Goal: Check status: Check status

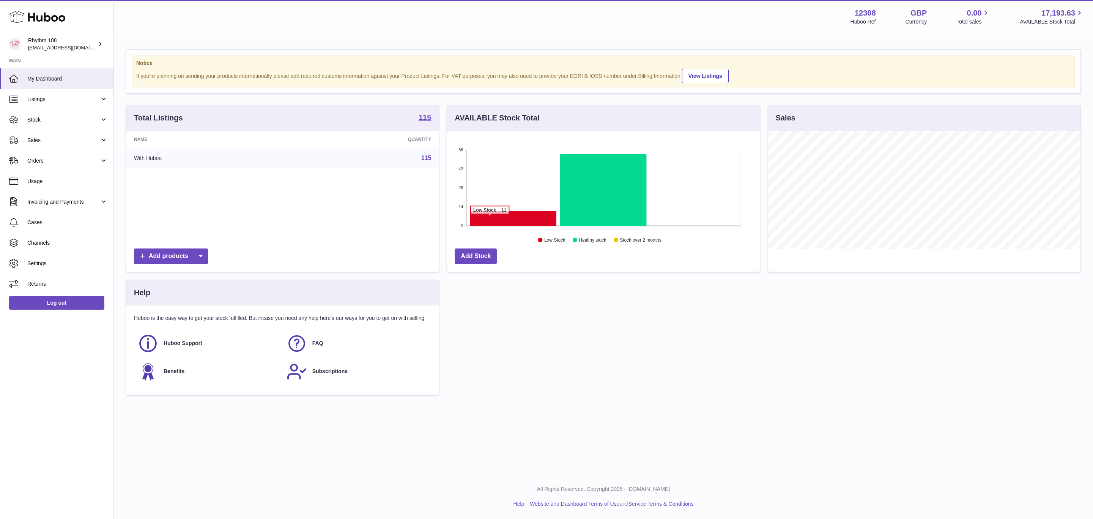
scroll to position [118, 312]
click at [506, 219] on icon at bounding box center [513, 218] width 86 height 15
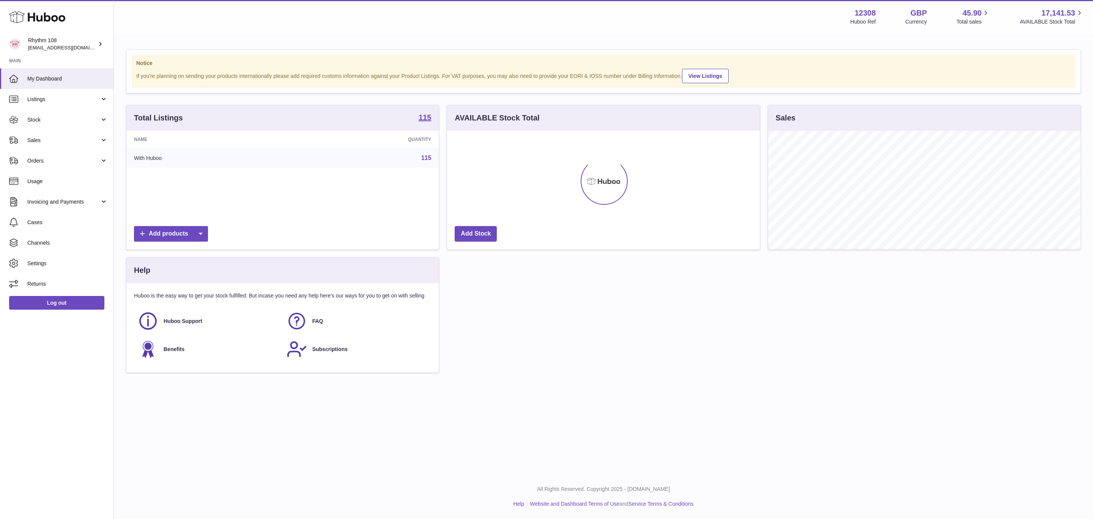
scroll to position [118, 312]
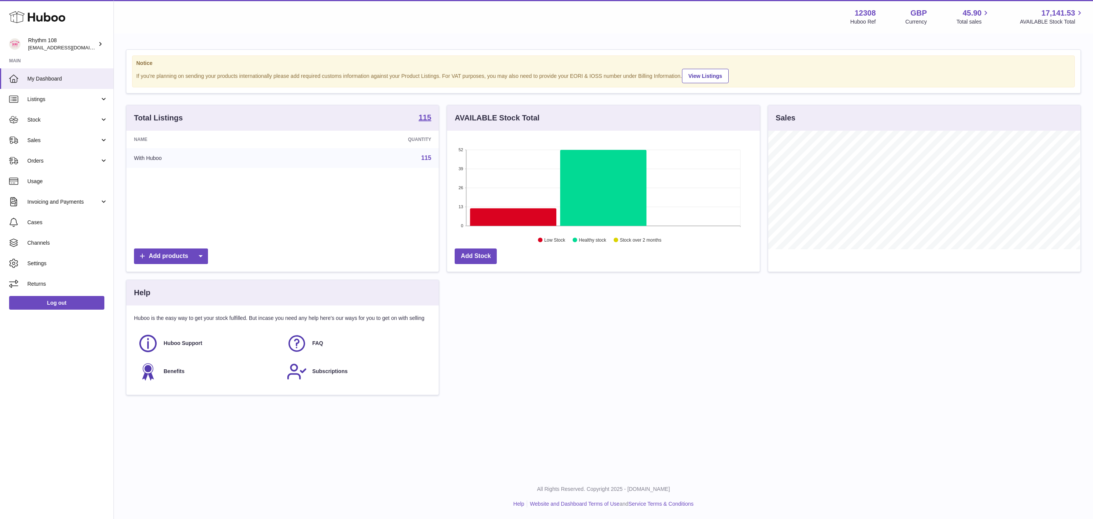
click at [519, 215] on icon at bounding box center [513, 216] width 86 height 17
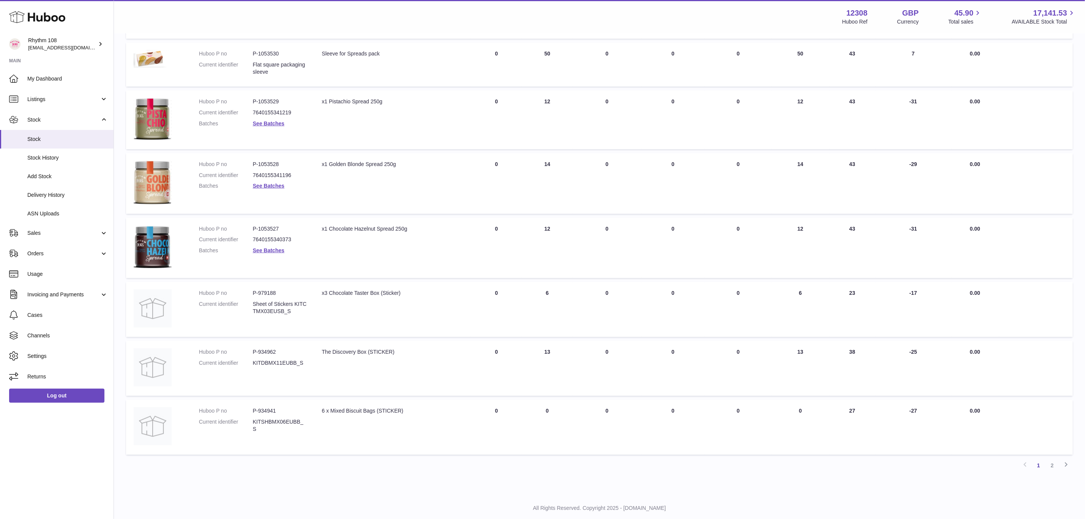
scroll to position [326, 0]
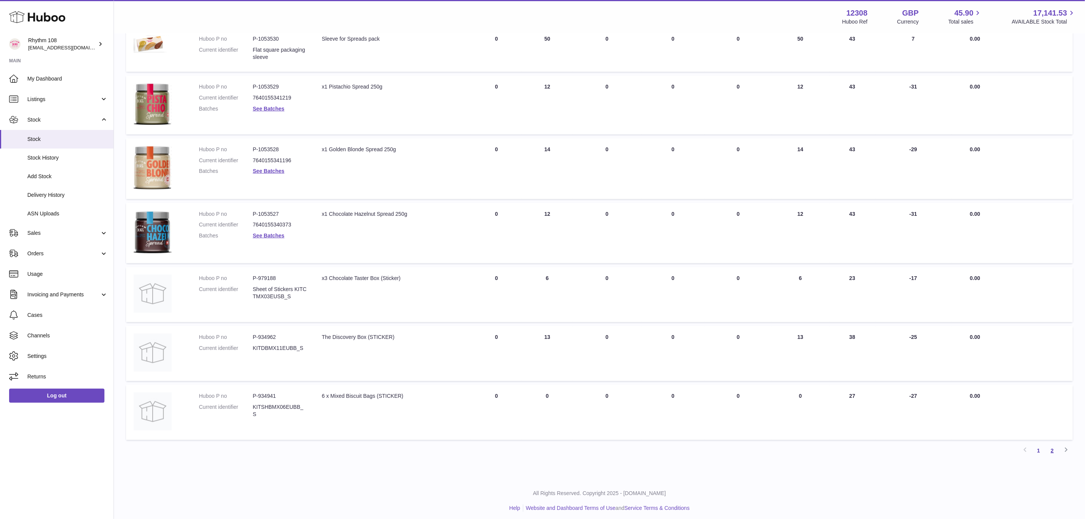
click at [1050, 450] on link "2" at bounding box center [1052, 450] width 14 height 14
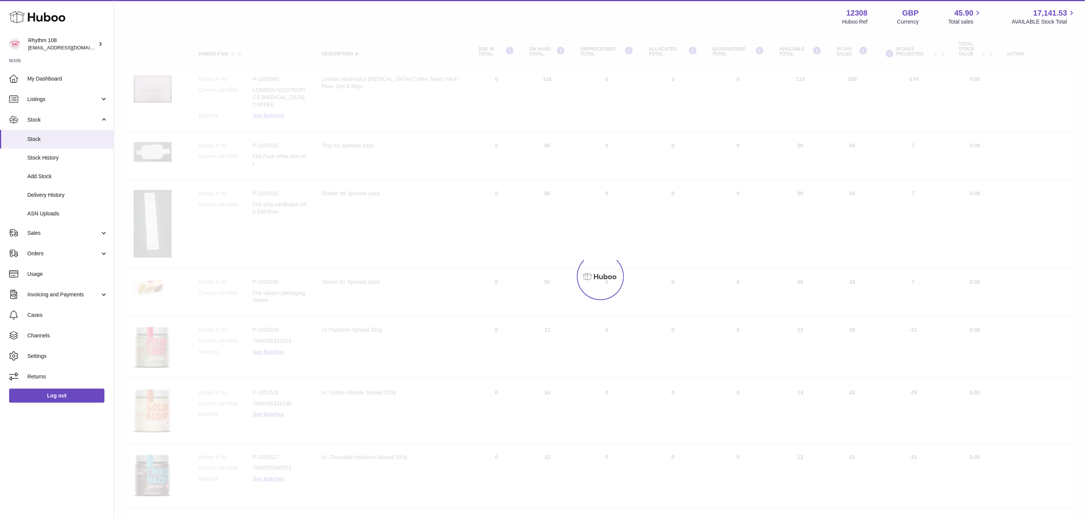
scroll to position [34, 0]
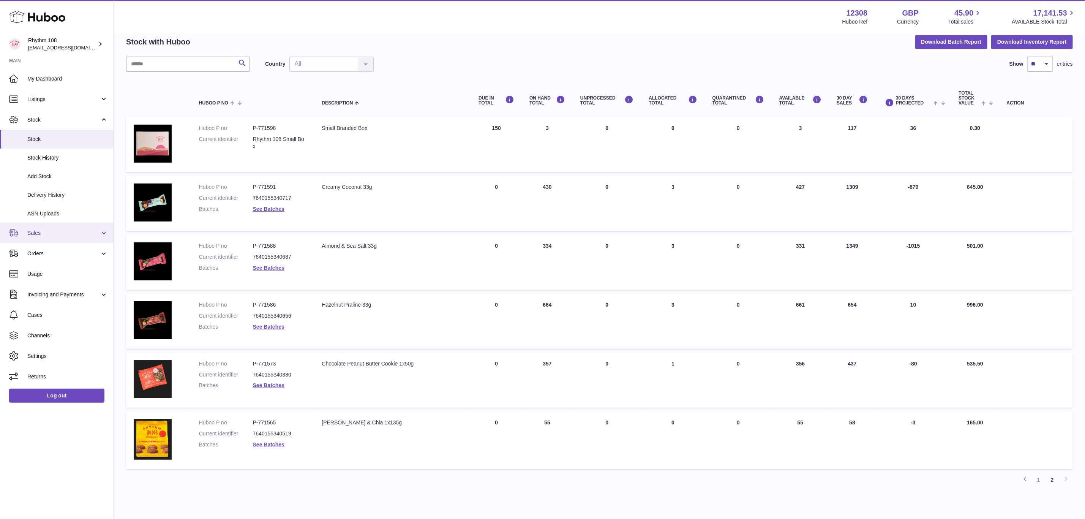
click at [39, 233] on span "Sales" at bounding box center [63, 232] width 73 height 7
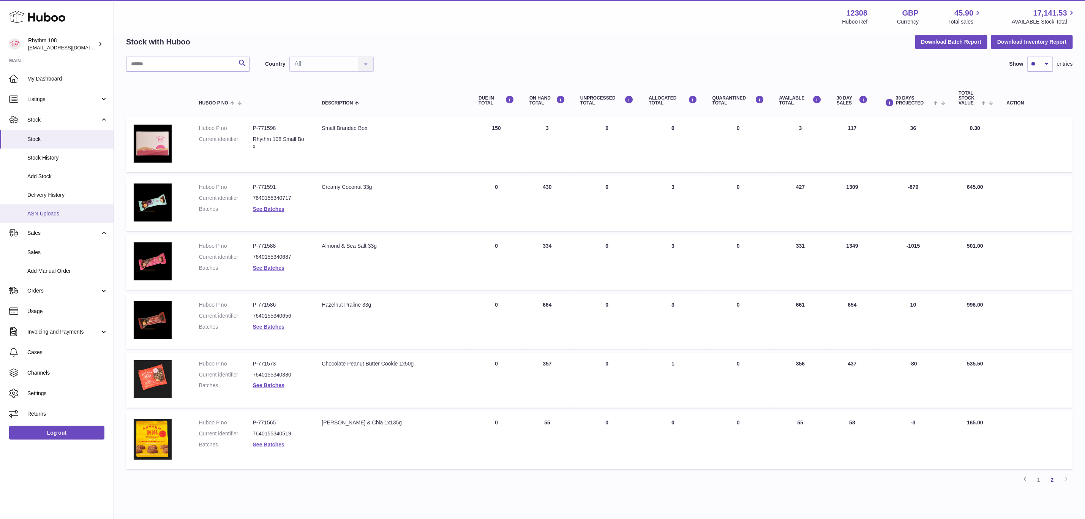
drag, startPoint x: 41, startPoint y: 247, endPoint x: 51, endPoint y: 221, distance: 27.8
click at [41, 248] on link "Sales" at bounding box center [57, 252] width 114 height 19
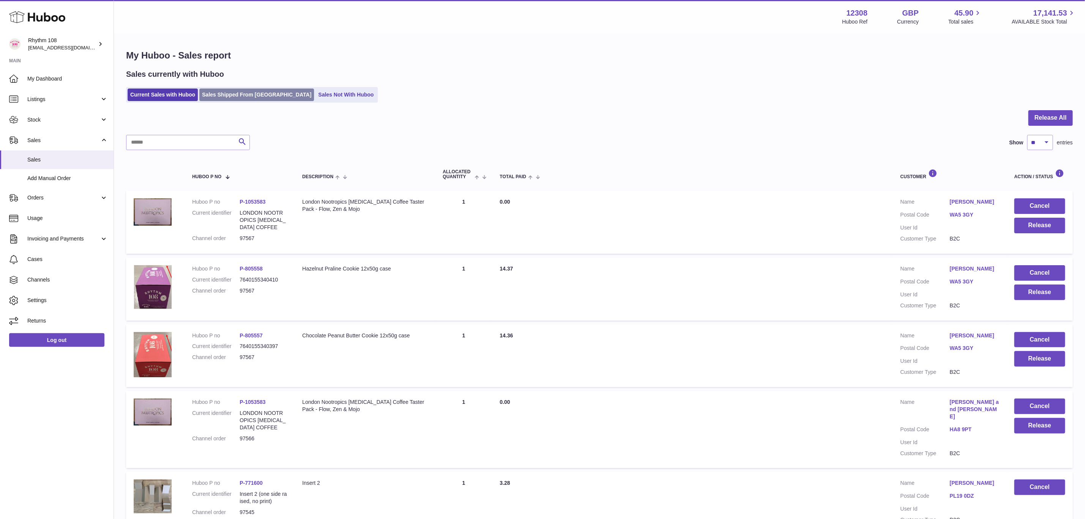
click at [216, 91] on link "Sales Shipped From Huboo" at bounding box center [256, 94] width 115 height 13
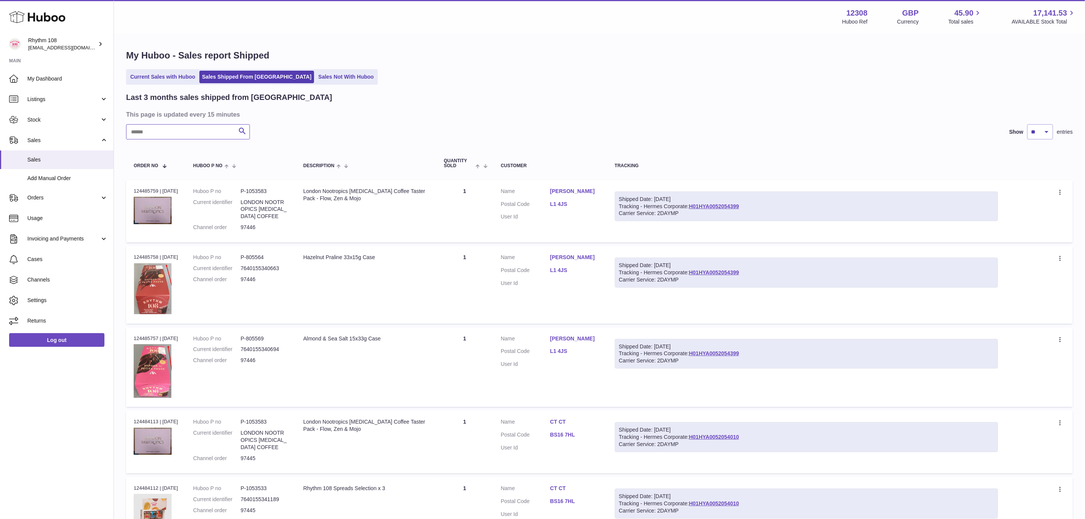
click at [172, 132] on input "text" at bounding box center [188, 131] width 124 height 15
type input "**********"
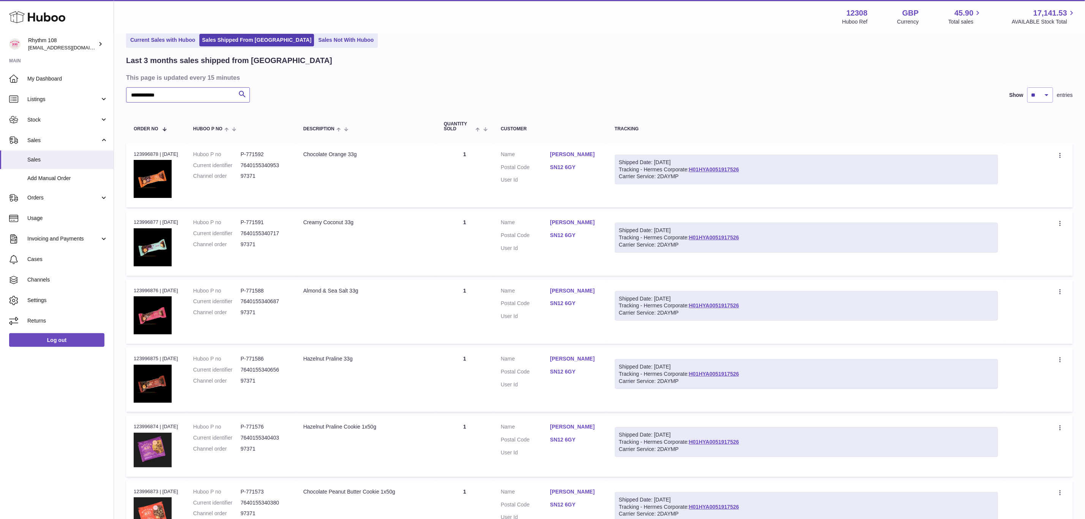
scroll to position [57, 0]
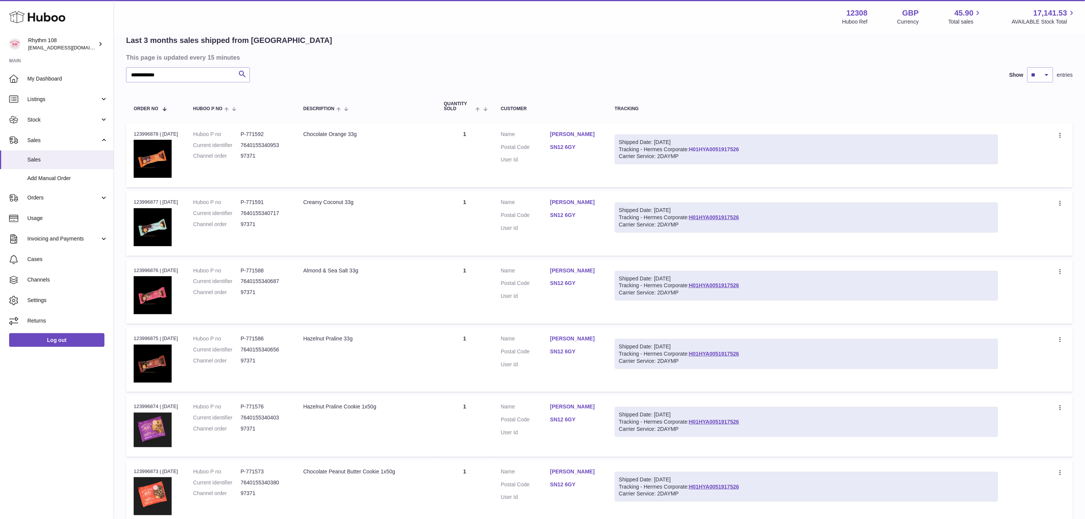
click at [723, 146] on link "H01HYA0051917526" at bounding box center [714, 149] width 50 height 6
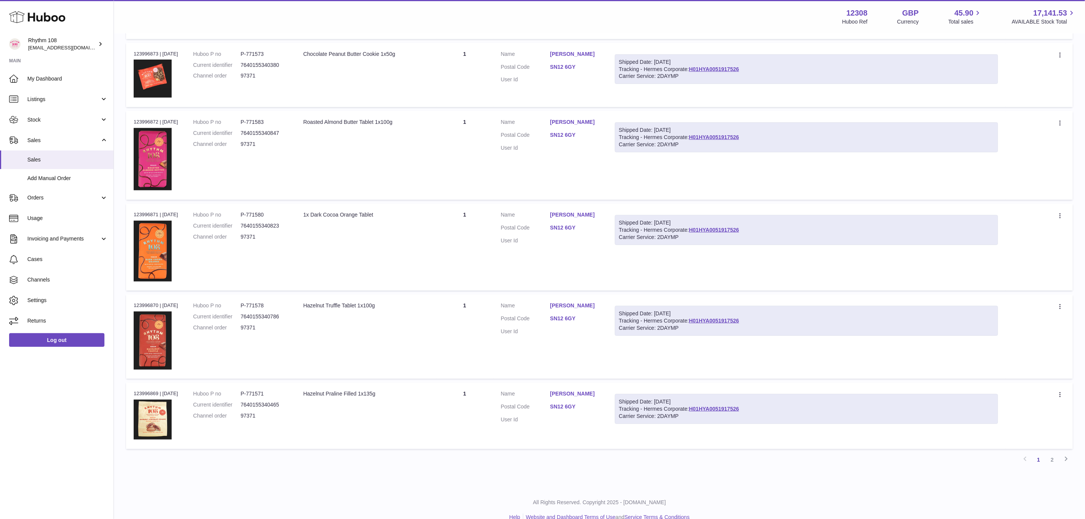
scroll to position [484, 0]
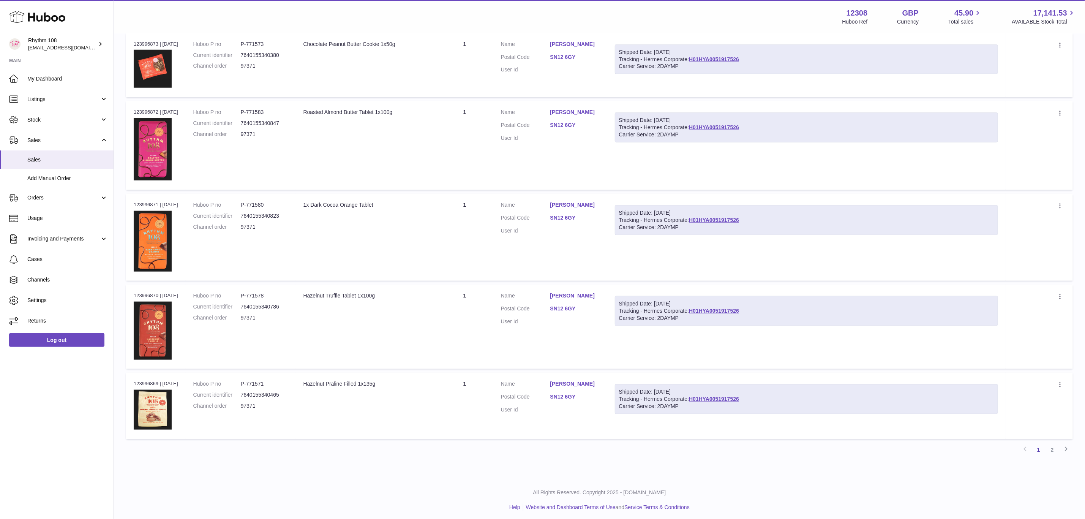
click at [1053, 445] on link "2" at bounding box center [1052, 450] width 14 height 14
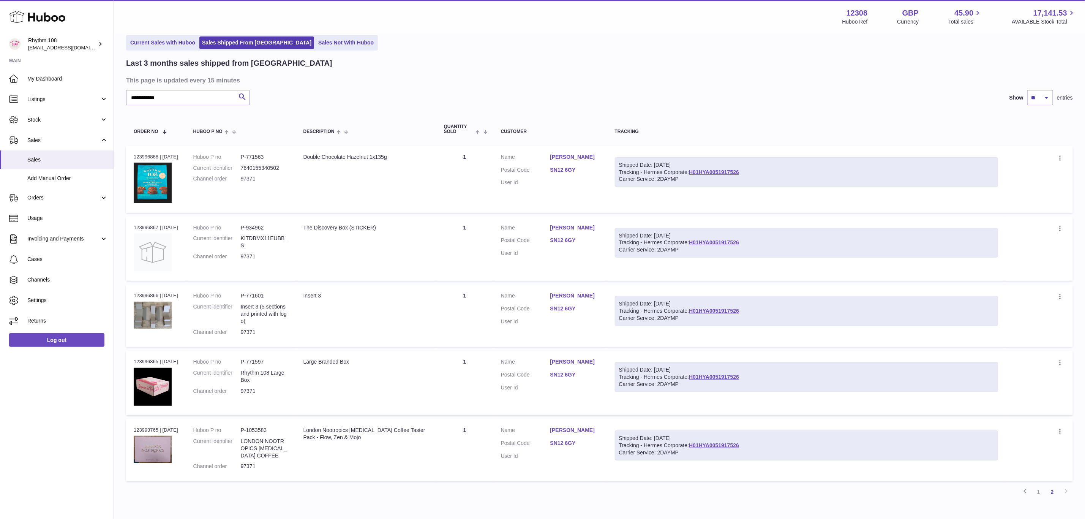
scroll to position [77, 0]
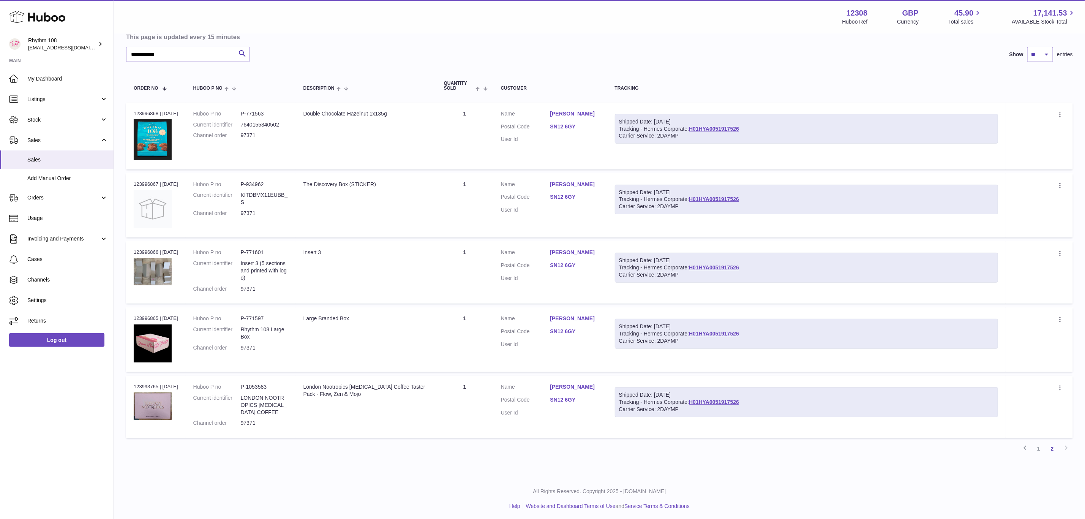
click at [709, 124] on div "Shipped Date: 5th Sep 2025 Tracking - Hermes Corporate: H01HYA0051917526 Carrie…" at bounding box center [806, 129] width 383 height 30
click at [709, 127] on link "H01HYA0051917526" at bounding box center [714, 129] width 50 height 6
drag, startPoint x: 261, startPoint y: 132, endPoint x: 243, endPoint y: 132, distance: 18.2
click at [243, 132] on dl "Huboo P no P-771563 Current identifier 7640155340502 Channel order 97371" at bounding box center [240, 126] width 95 height 33
copy dl "97371"
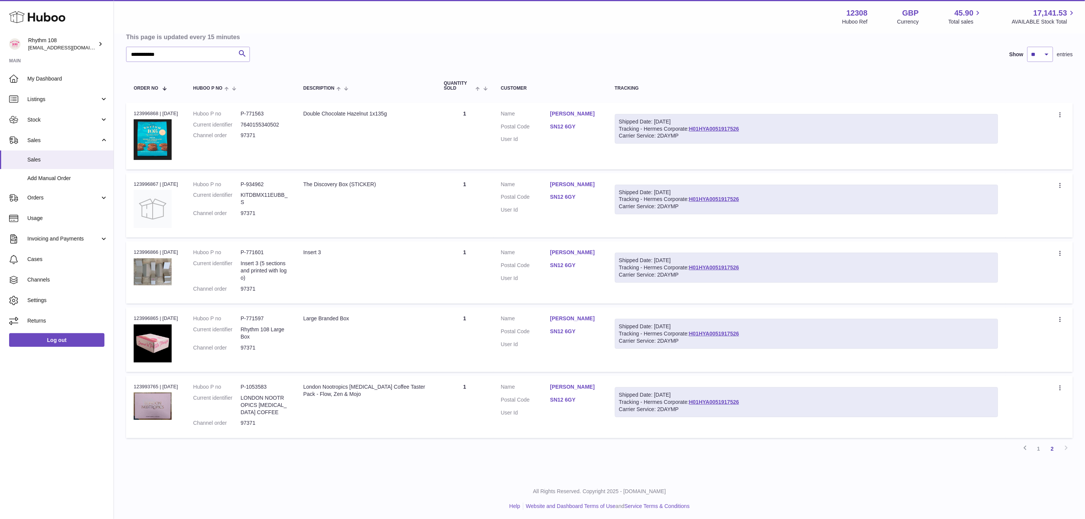
click at [574, 110] on link "Holly Watson" at bounding box center [574, 113] width 49 height 7
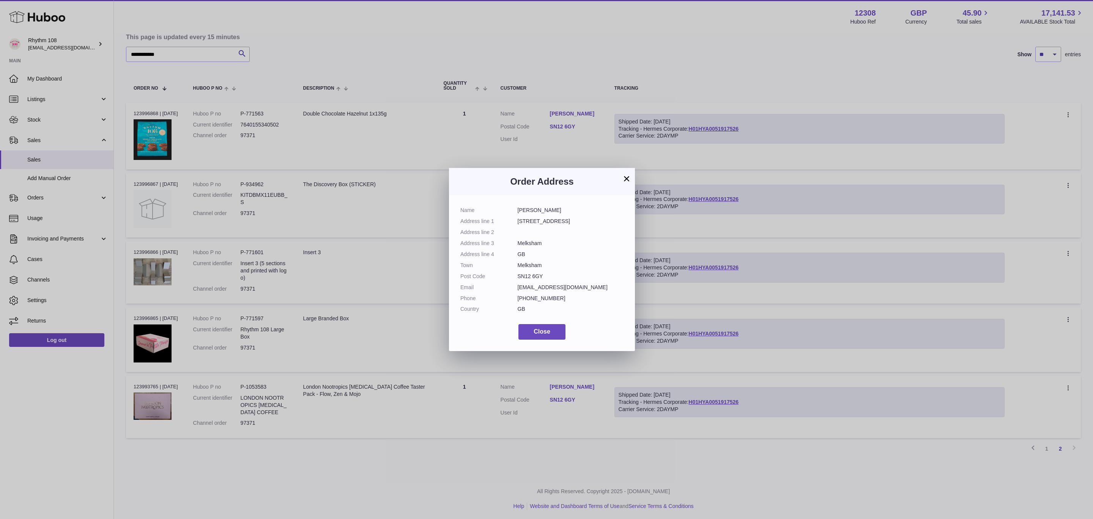
drag, startPoint x: 536, startPoint y: 212, endPoint x: 518, endPoint y: 212, distance: 17.5
click at [518, 212] on dd "Holly Watson" at bounding box center [571, 210] width 106 height 7
copy dd "Holly Watson"
drag, startPoint x: 561, startPoint y: 219, endPoint x: 515, endPoint y: 222, distance: 46.5
click at [515, 222] on dl "Name Holly Watson Address line 1 19 Strattons Court Address line 2 Address line…" at bounding box center [541, 262] width 163 height 110
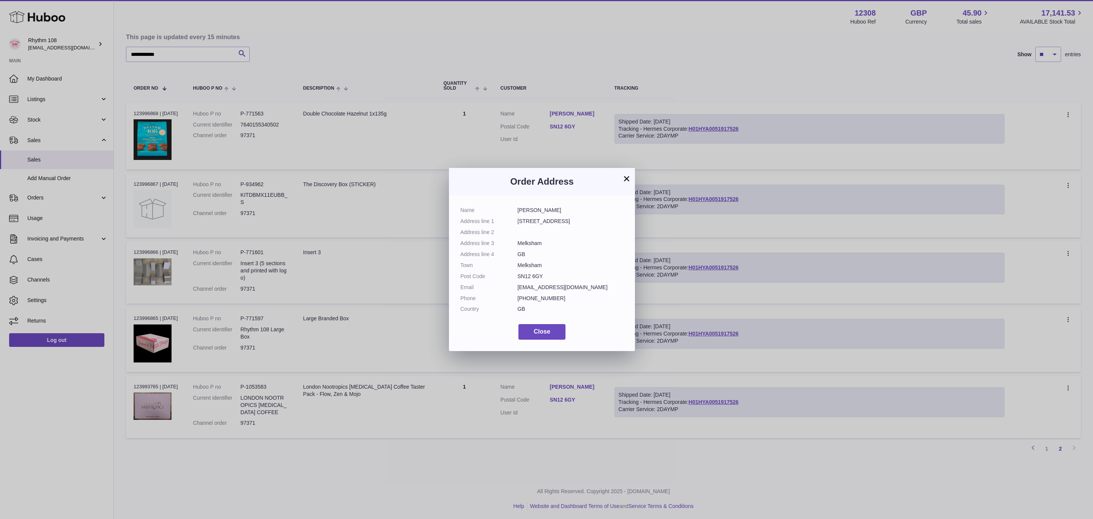
copy dl "19 Strattons Court"
drag, startPoint x: 543, startPoint y: 243, endPoint x: 518, endPoint y: 244, distance: 25.1
click at [518, 244] on dd "Melksham" at bounding box center [571, 243] width 106 height 7
copy dd "Melksham"
drag, startPoint x: 544, startPoint y: 272, endPoint x: 517, endPoint y: 274, distance: 27.0
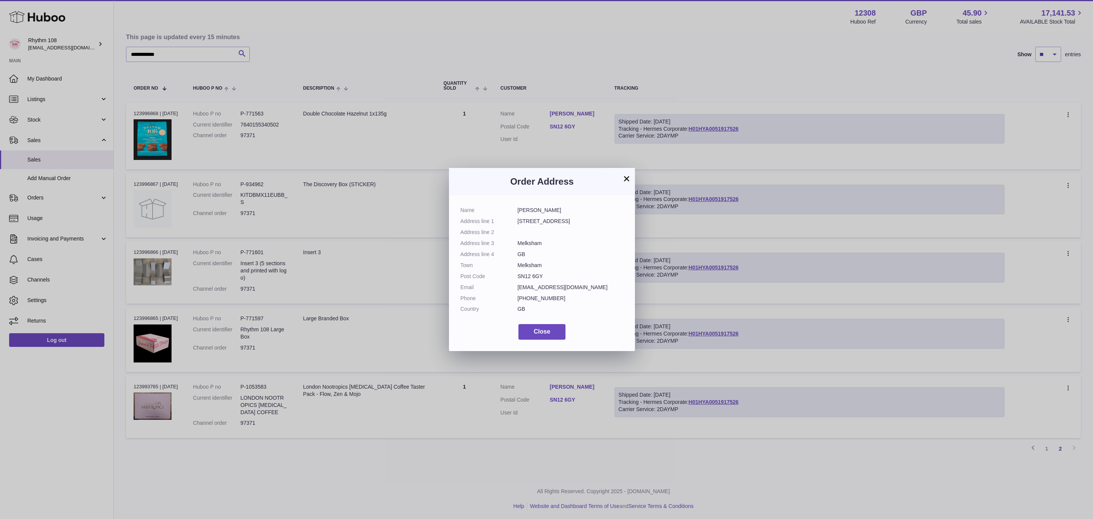
click at [518, 274] on dd "SN12 6GY" at bounding box center [571, 276] width 106 height 7
copy dd "SN12 6GY"
drag, startPoint x: 565, startPoint y: 296, endPoint x: 516, endPoint y: 298, distance: 49.0
click at [516, 298] on dl "Name Holly Watson Address line 1 19 Strattons Court Address line 2 Address line…" at bounding box center [541, 262] width 163 height 110
copy dl "+447747102141"
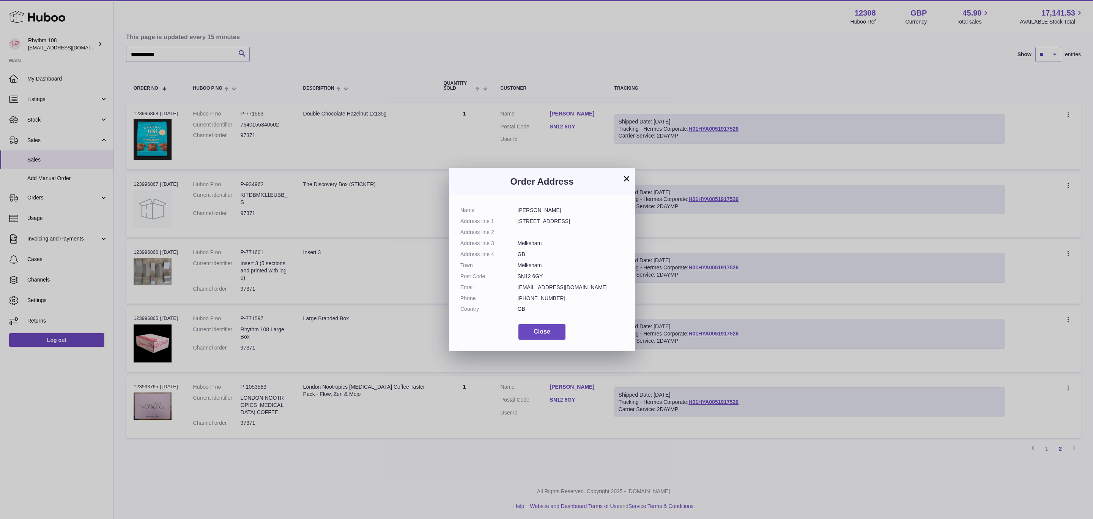
drag, startPoint x: 588, startPoint y: 290, endPoint x: 512, endPoint y: 289, distance: 75.2
click at [512, 289] on dl "Name Holly Watson Address line 1 19 Strattons Court Address line 2 Address line…" at bounding box center [541, 262] width 163 height 110
copy dl "ha_watson@hotmail.co.uk"
click at [630, 175] on button "×" at bounding box center [626, 178] width 9 height 9
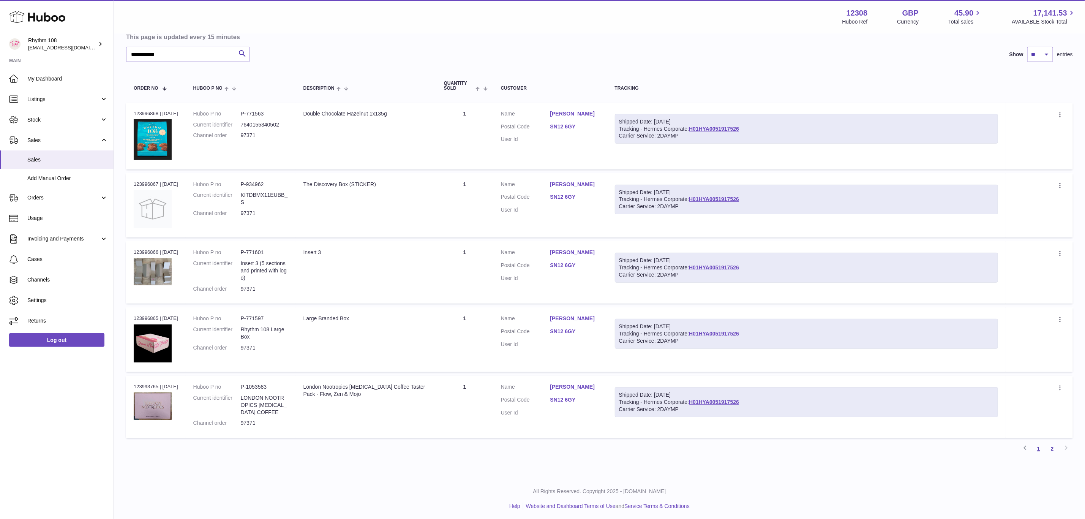
click at [1039, 450] on link "1" at bounding box center [1038, 448] width 14 height 14
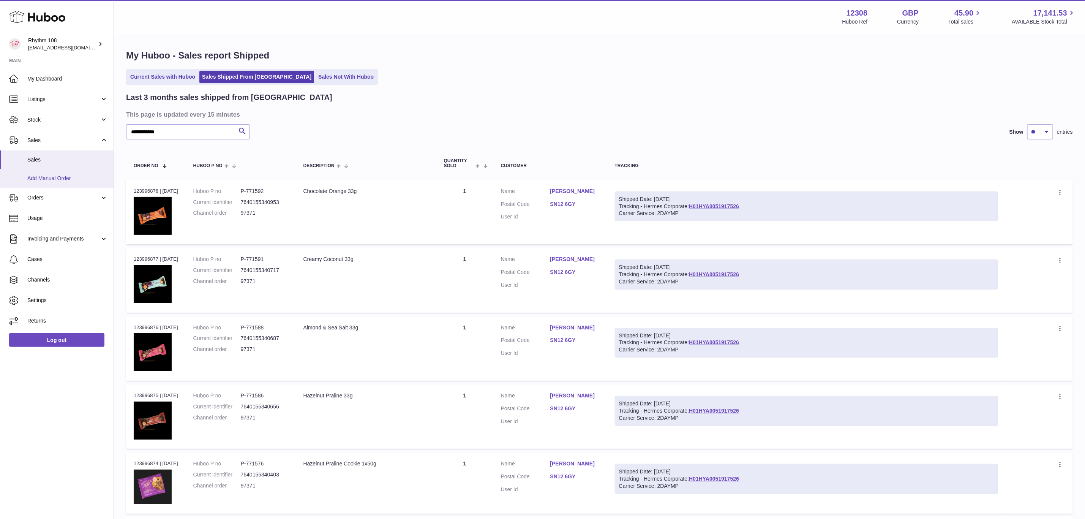
click at [65, 180] on span "Add Manual Order" at bounding box center [67, 178] width 80 height 7
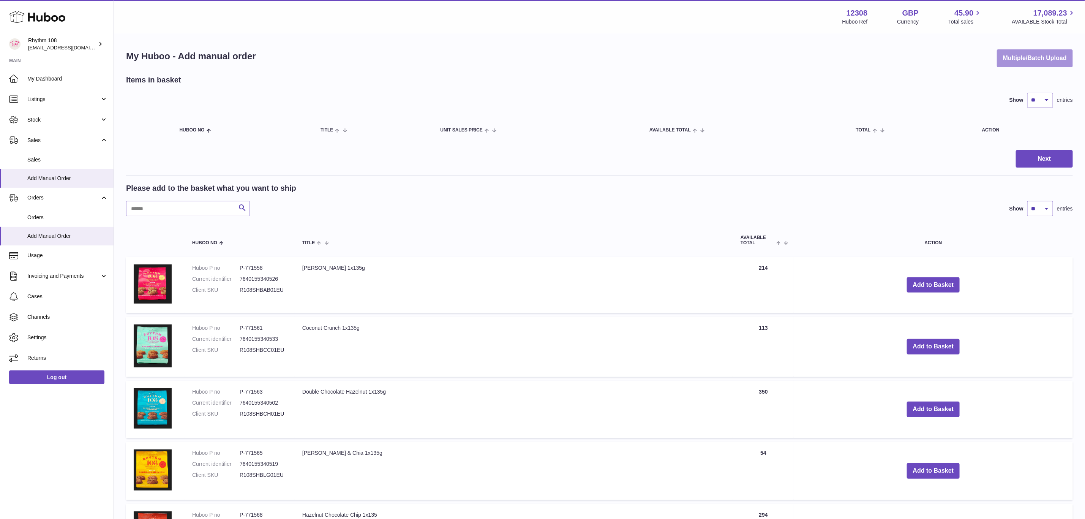
click at [1047, 58] on button "Multiple/Batch Upload" at bounding box center [1034, 58] width 76 height 18
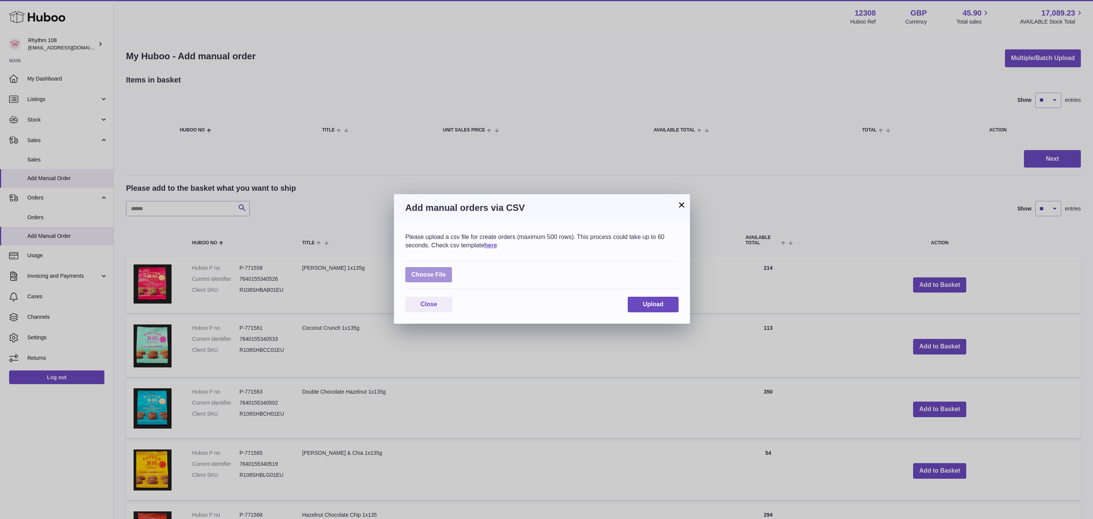
click at [439, 269] on label at bounding box center [428, 275] width 47 height 16
click at [446, 271] on input "file" at bounding box center [446, 271] width 0 height 0
type input "**********"
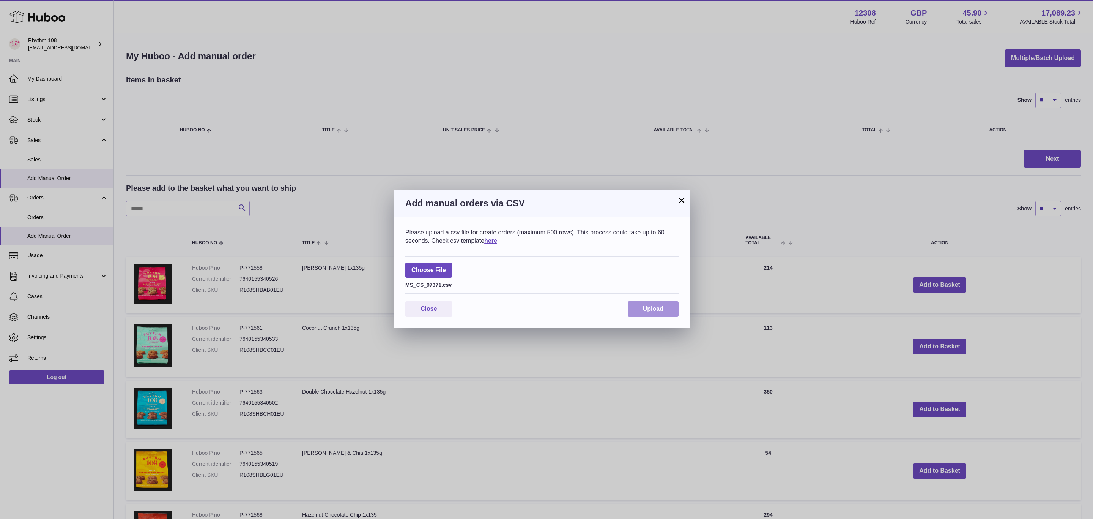
click at [646, 309] on span "Upload" at bounding box center [653, 308] width 20 height 6
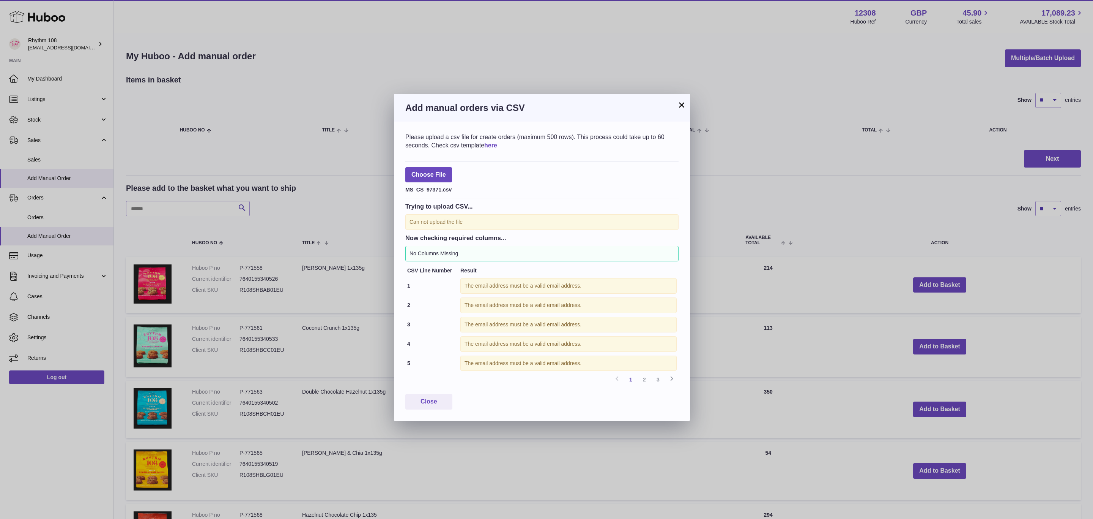
click at [562, 284] on div "The email address must be a valid email address." at bounding box center [568, 286] width 216 height 16
click at [684, 104] on button "×" at bounding box center [681, 104] width 9 height 9
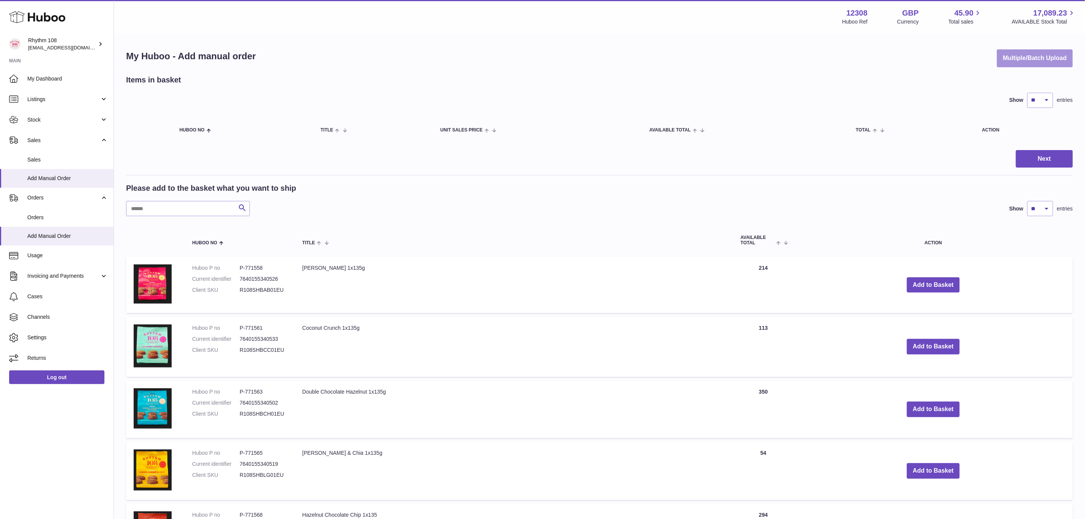
click at [1033, 55] on button "Multiple/Batch Upload" at bounding box center [1034, 58] width 76 height 18
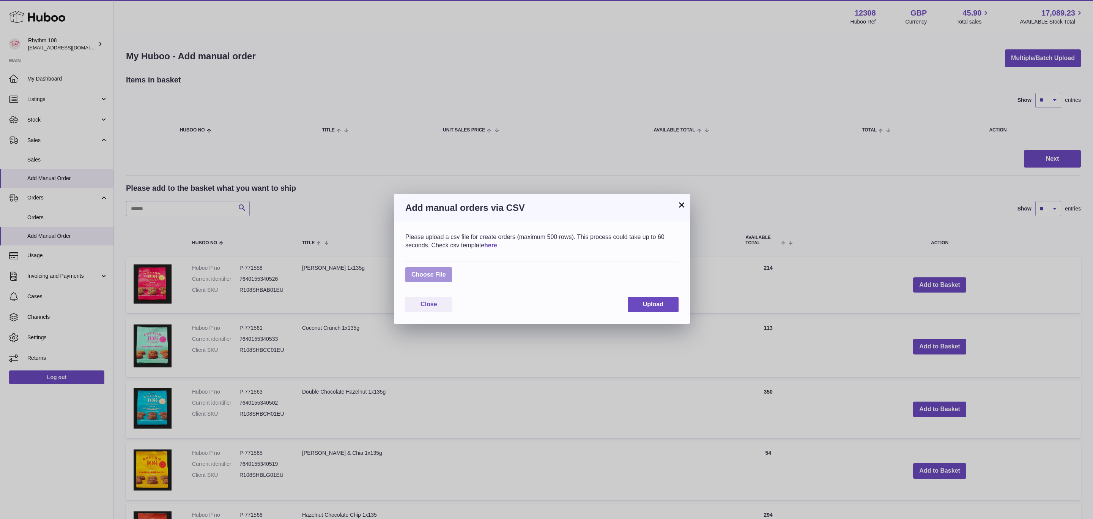
click at [435, 272] on label at bounding box center [428, 275] width 47 height 16
click at [446, 271] on input "file" at bounding box center [446, 271] width 0 height 0
type input "**********"
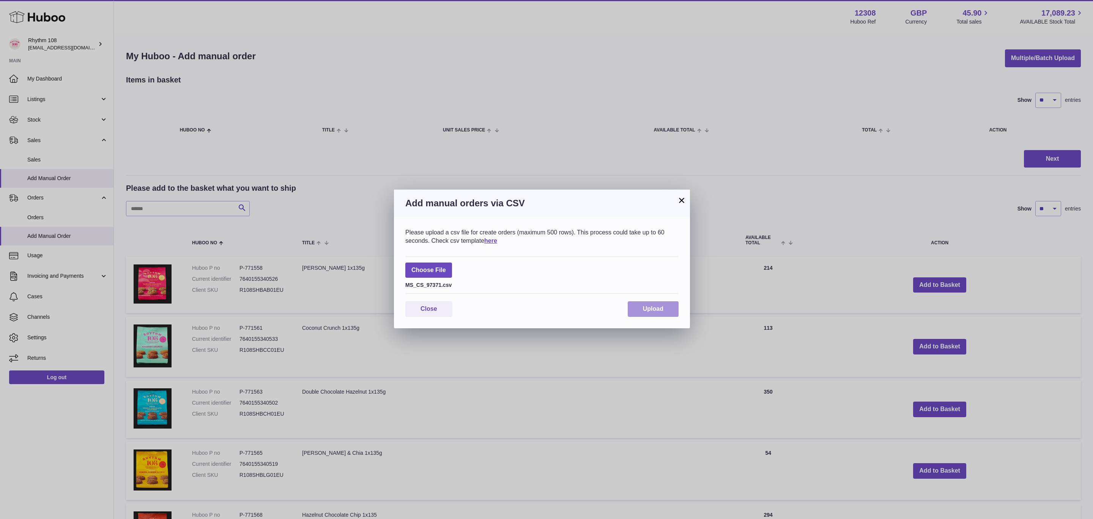
click at [656, 307] on span "Upload" at bounding box center [653, 308] width 20 height 6
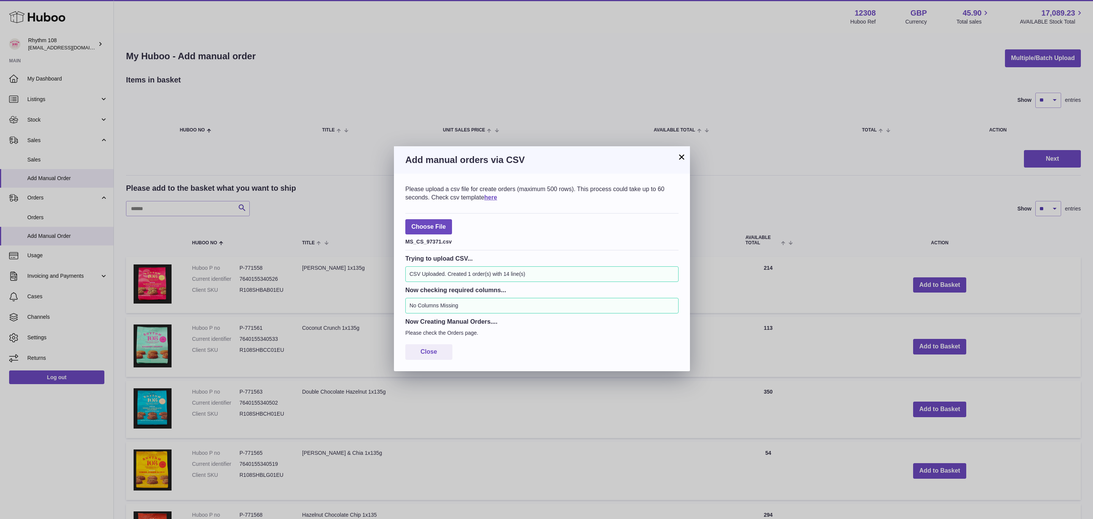
click at [686, 157] on button "×" at bounding box center [681, 156] width 9 height 9
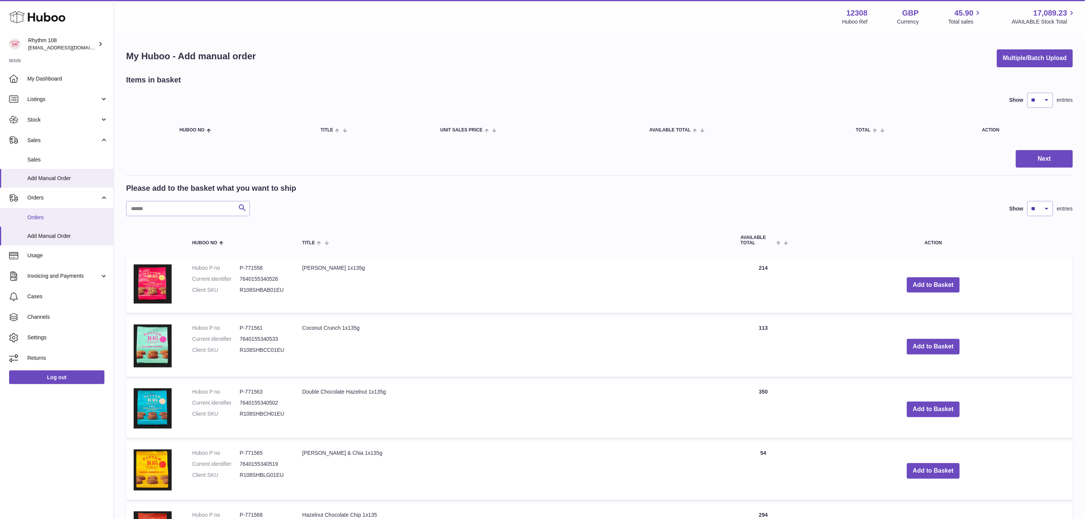
click at [53, 217] on span "Orders" at bounding box center [67, 217] width 80 height 7
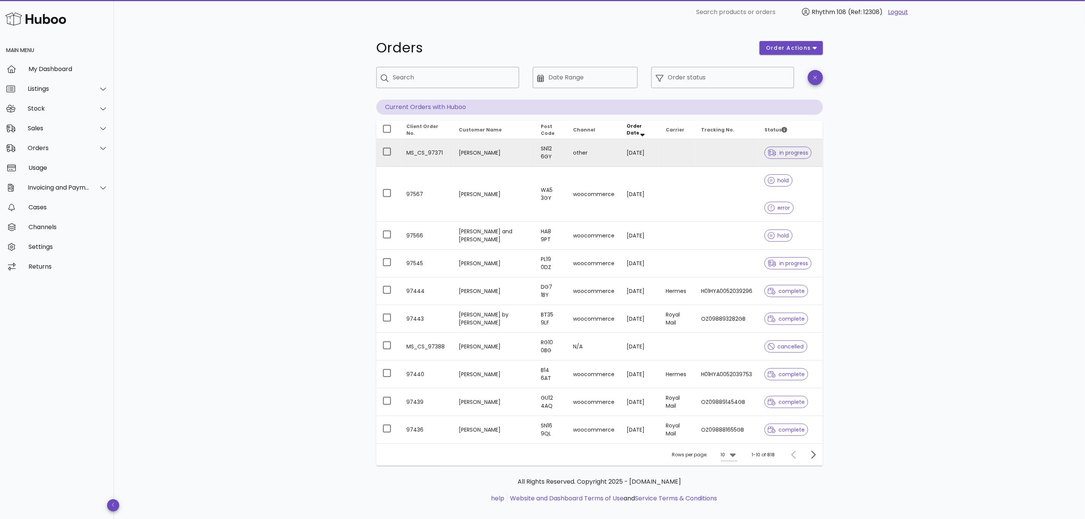
click at [475, 155] on td "HOLLY WATSON" at bounding box center [493, 153] width 82 height 28
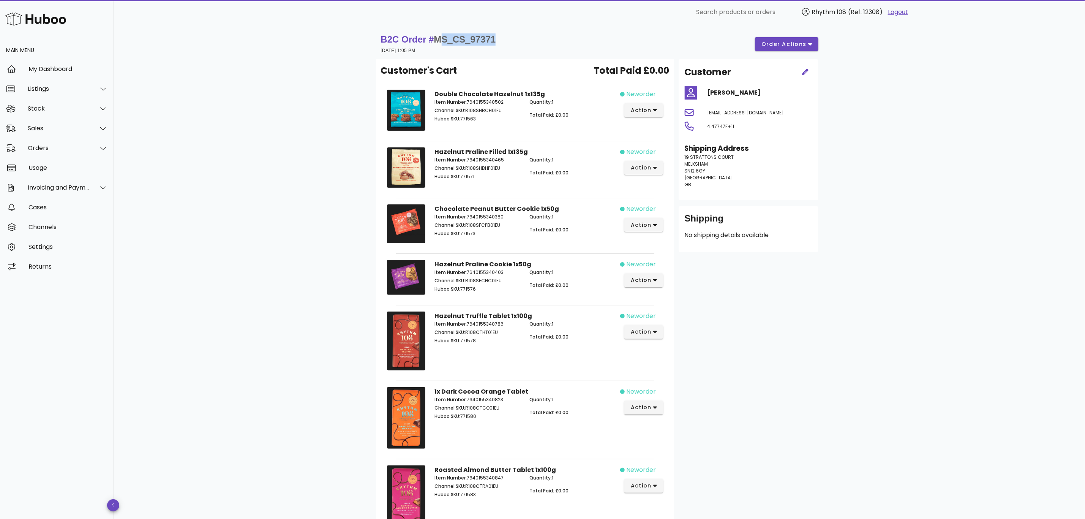
drag, startPoint x: 501, startPoint y: 40, endPoint x: 443, endPoint y: 39, distance: 57.7
click at [443, 39] on div "B2C Order # MS_CS_97371 11 September 2025 at 1:05 PM order actions" at bounding box center [599, 43] width 437 height 21
click at [505, 48] on div "B2C Order # MS_CS_97371 11 September 2025 at 1:05 PM order actions" at bounding box center [599, 43] width 437 height 21
drag, startPoint x: 506, startPoint y: 43, endPoint x: 438, endPoint y: 36, distance: 68.8
click at [438, 36] on div "B2C Order # MS_CS_97371 11 September 2025 at 1:05 PM order actions" at bounding box center [599, 43] width 437 height 21
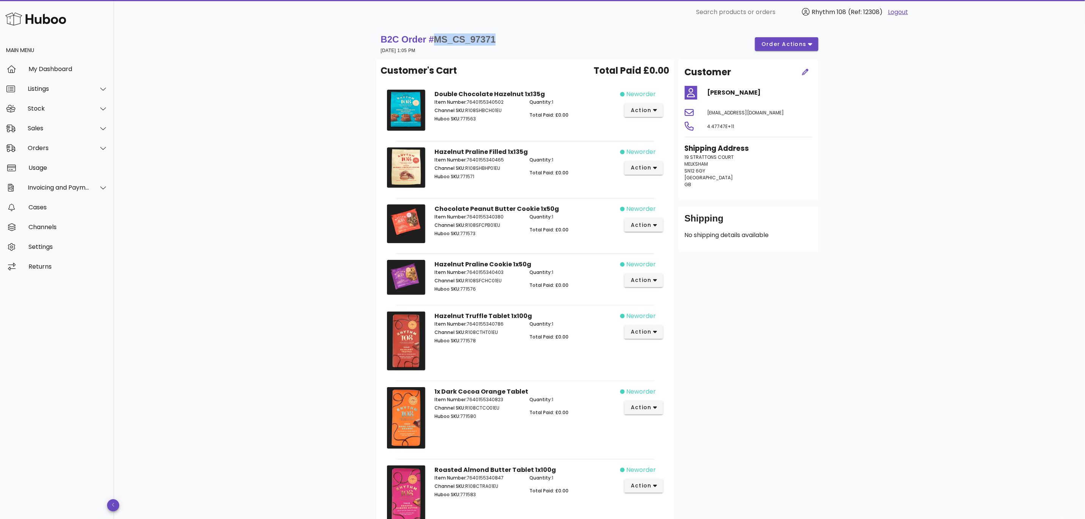
copy span "MS_CS_97371"
click at [44, 143] on div "Orders" at bounding box center [57, 148] width 114 height 20
click at [44, 244] on div "Cases" at bounding box center [67, 243] width 79 height 7
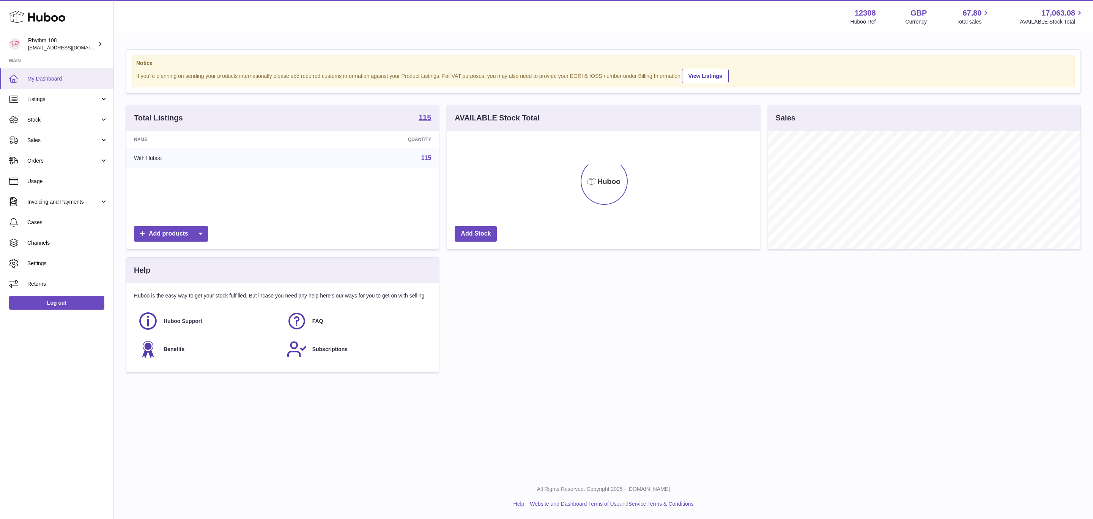
scroll to position [118, 312]
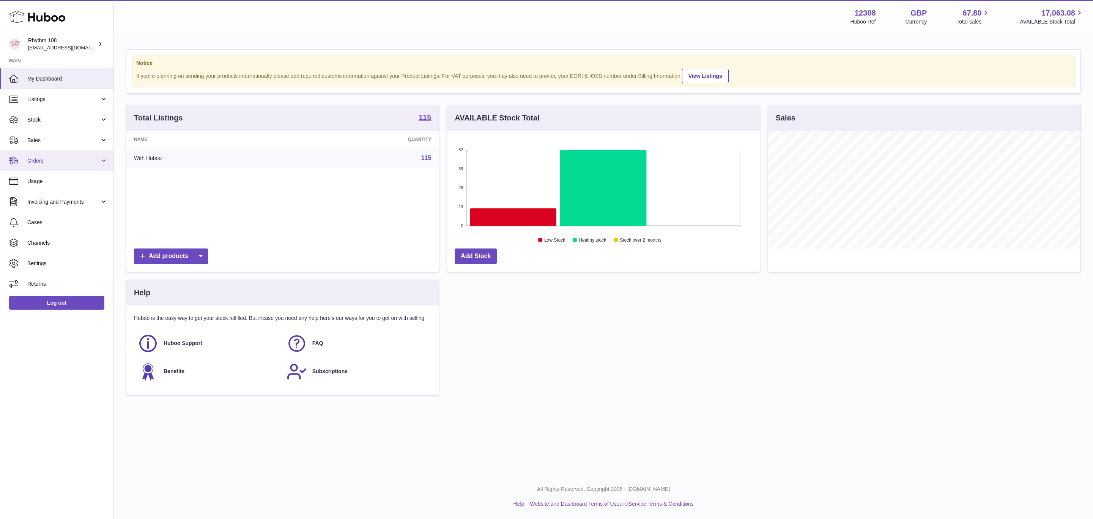
click at [45, 159] on span "Orders" at bounding box center [63, 160] width 73 height 7
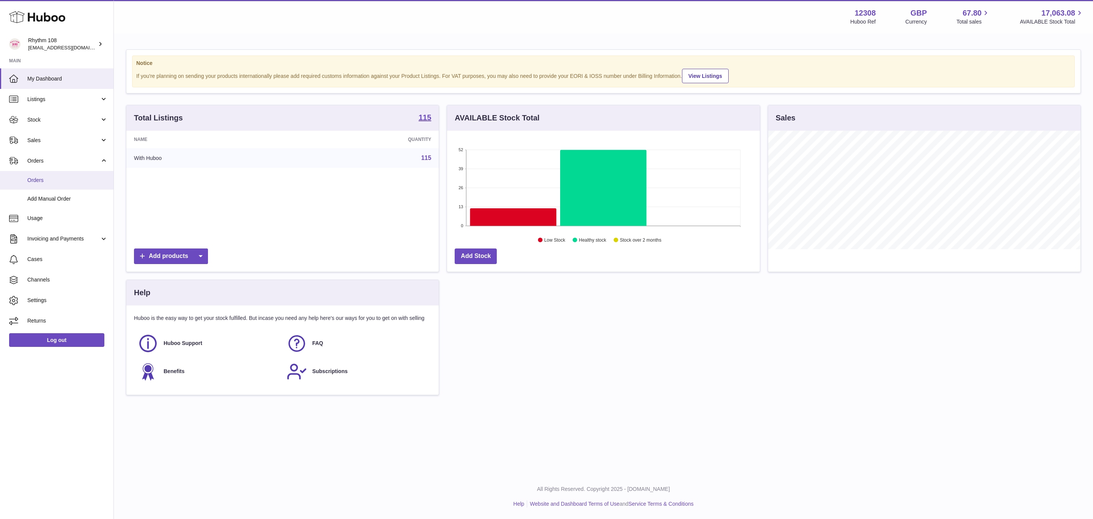
click at [42, 187] on link "Orders" at bounding box center [57, 180] width 114 height 19
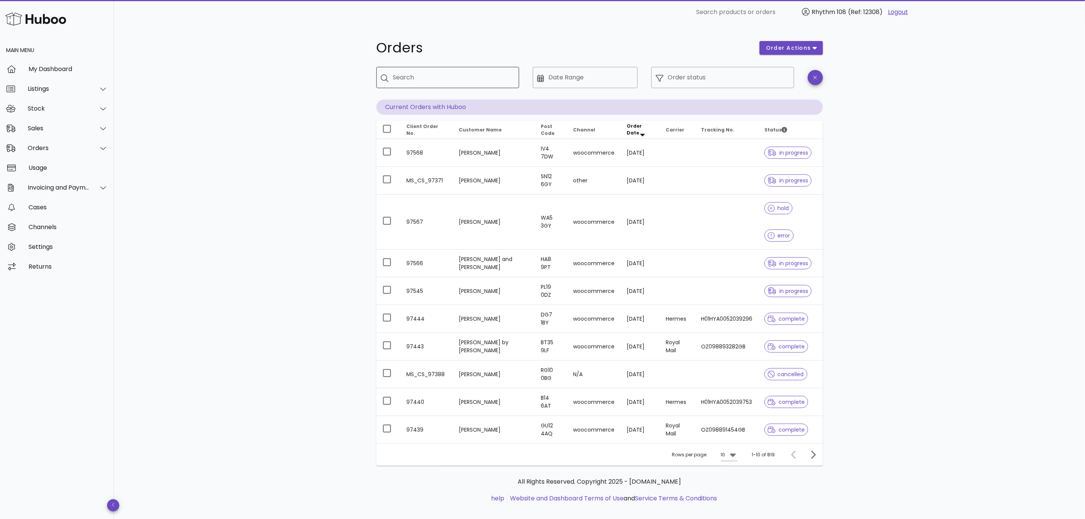
click at [450, 80] on input "Search" at bounding box center [453, 77] width 120 height 12
paste input "*****"
type input "*****"
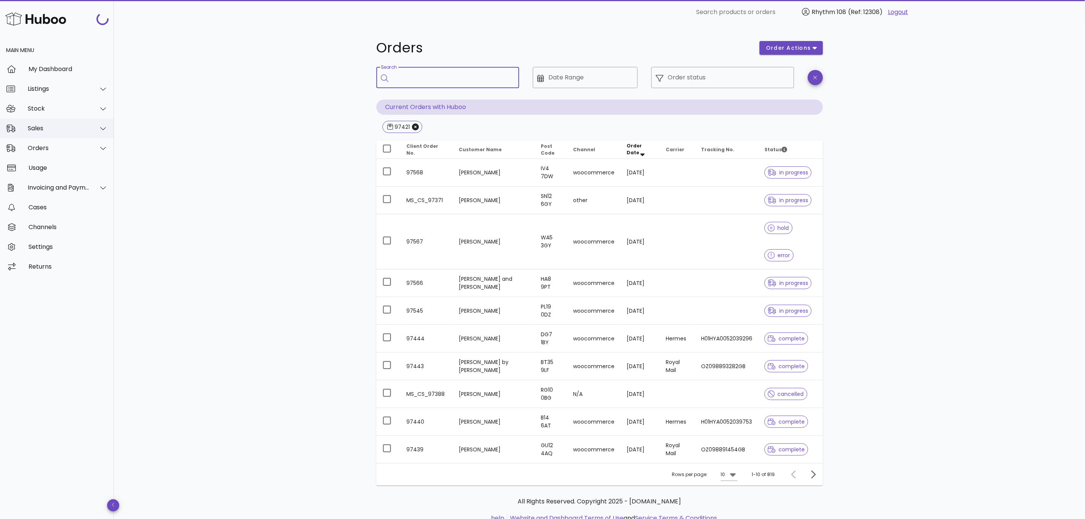
click at [45, 123] on div "Sales" at bounding box center [57, 128] width 114 height 20
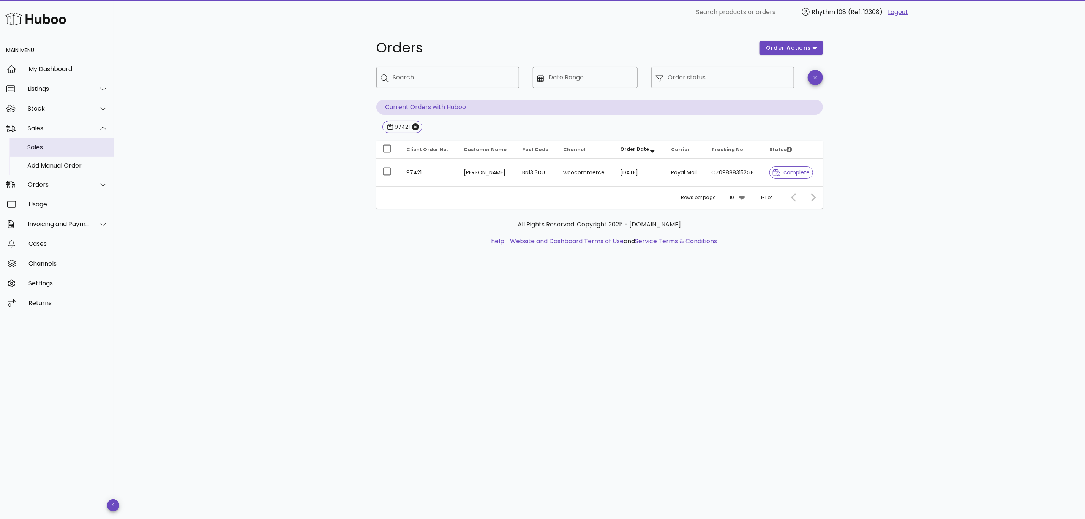
click at [46, 146] on div "Sales" at bounding box center [67, 146] width 80 height 7
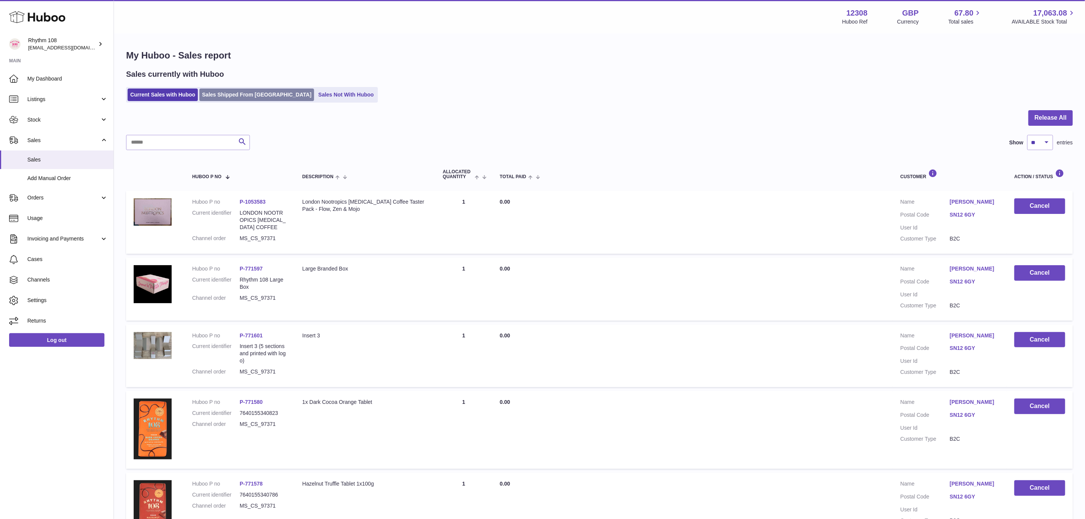
click at [255, 99] on link "Sales Shipped From [GEOGRAPHIC_DATA]" at bounding box center [256, 94] width 115 height 13
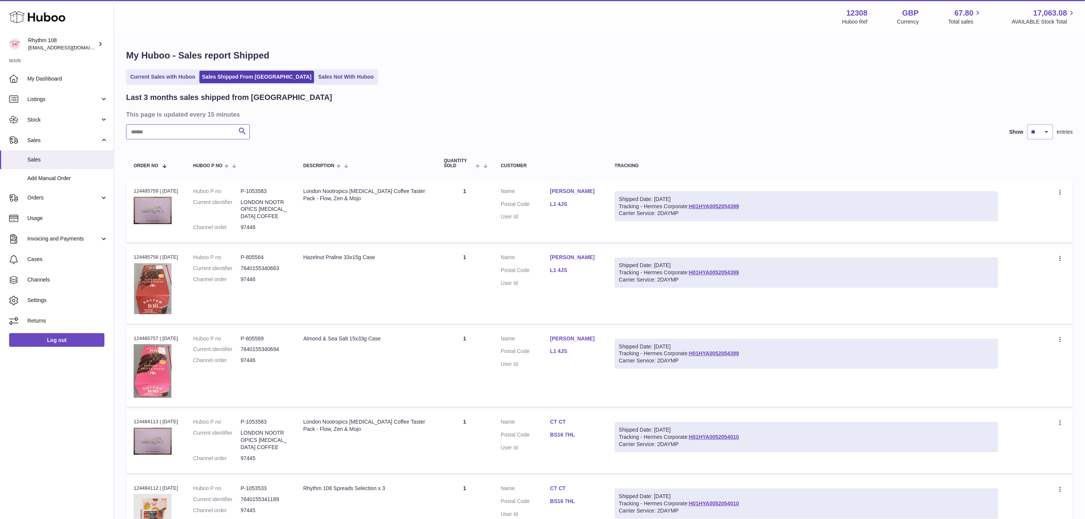
click at [168, 134] on input "text" at bounding box center [188, 131] width 124 height 15
paste input "*****"
type input "*****"
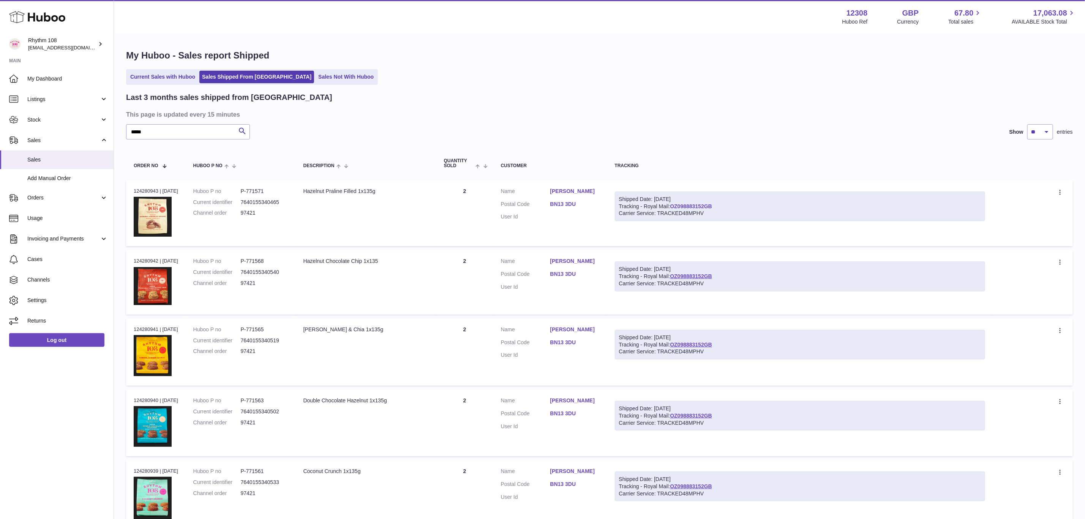
click at [702, 204] on link "OZ098883152GB" at bounding box center [691, 206] width 42 height 6
drag, startPoint x: 735, startPoint y: 203, endPoint x: 615, endPoint y: 203, distance: 119.6
click at [615, 203] on td "Shipped Date: [DATE] Tracking - Royal Mail: OZ098883152GB Carrier Service: TRAC…" at bounding box center [799, 213] width 385 height 66
copy div "Tracking - Royal Mail: OZ098883152GB"
drag, startPoint x: 262, startPoint y: 210, endPoint x: 236, endPoint y: 212, distance: 26.7
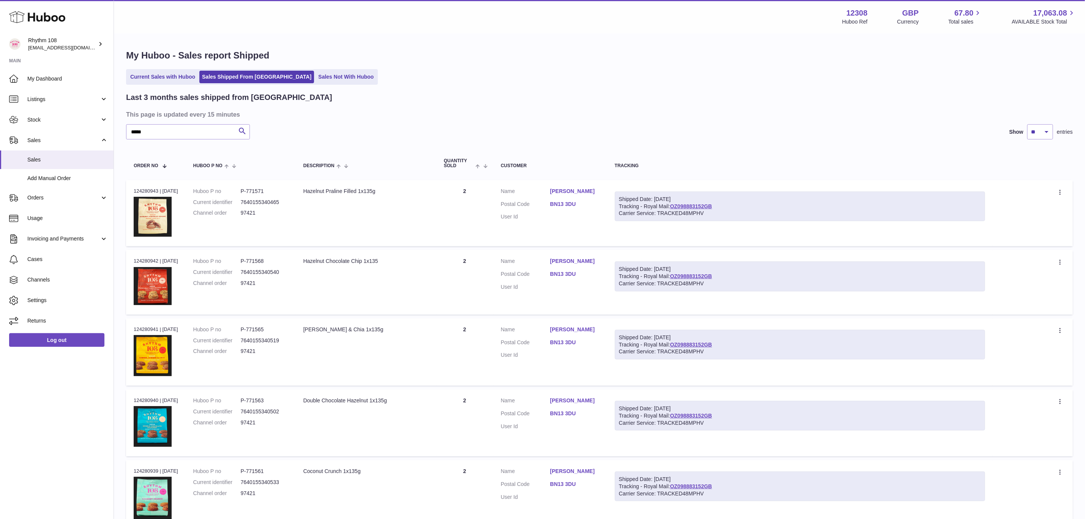
click at [236, 212] on dl "Huboo P no P-771571 Current identifier 7640155340465 Channel order 97421" at bounding box center [240, 204] width 95 height 33
copy dl "97421"
drag, startPoint x: 730, startPoint y: 210, endPoint x: 628, endPoint y: 208, distance: 102.1
click at [627, 208] on div "Shipped Date: [DATE] Tracking - Royal Mail: OZ098883152GB Carrier Service: TRAC…" at bounding box center [800, 206] width 370 height 30
drag, startPoint x: 783, startPoint y: 214, endPoint x: 776, endPoint y: 212, distance: 7.3
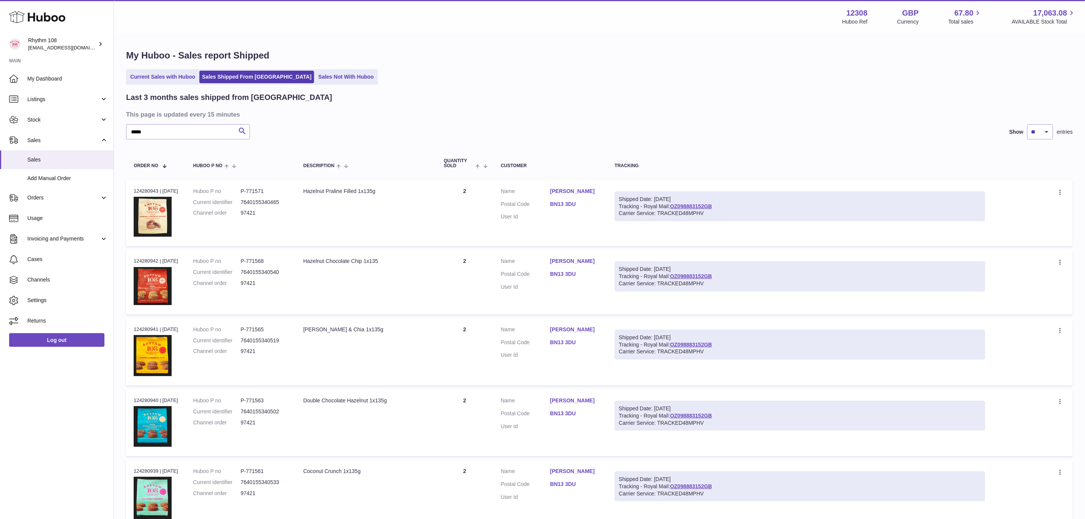
click at [783, 214] on div "Carrier Service: TRACKED48MPHV" at bounding box center [800, 213] width 362 height 7
drag, startPoint x: 735, startPoint y: 203, endPoint x: 646, endPoint y: 207, distance: 88.9
click at [646, 207] on div "Shipped Date: [DATE] Tracking - Royal Mail: OZ098883152GB Carrier Service: TRAC…" at bounding box center [800, 206] width 370 height 30
copy div "Royal Mail: OZ098883152GB"
